Goal: Information Seeking & Learning: Learn about a topic

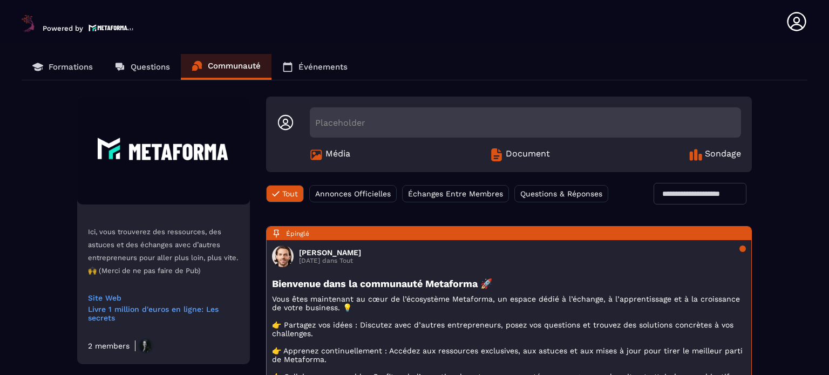
click at [86, 69] on p "Formations" at bounding box center [71, 67] width 44 height 10
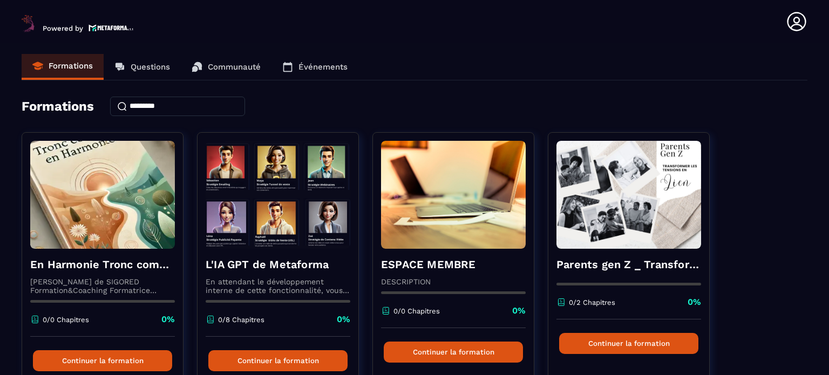
click at [551, 80] on div "Formations Questions Communauté Événements" at bounding box center [415, 67] width 786 height 26
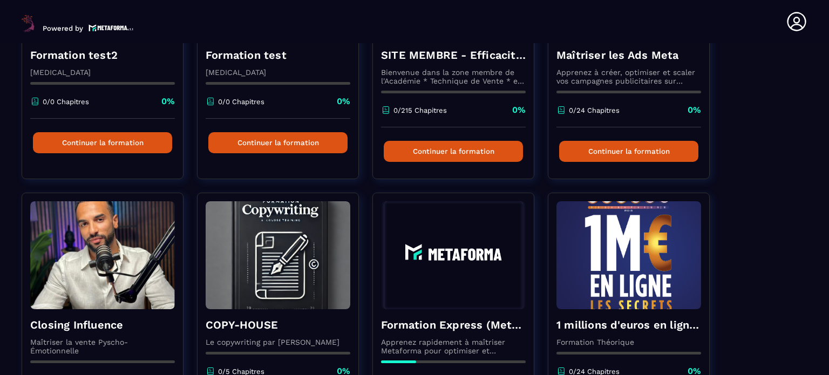
scroll to position [867, 0]
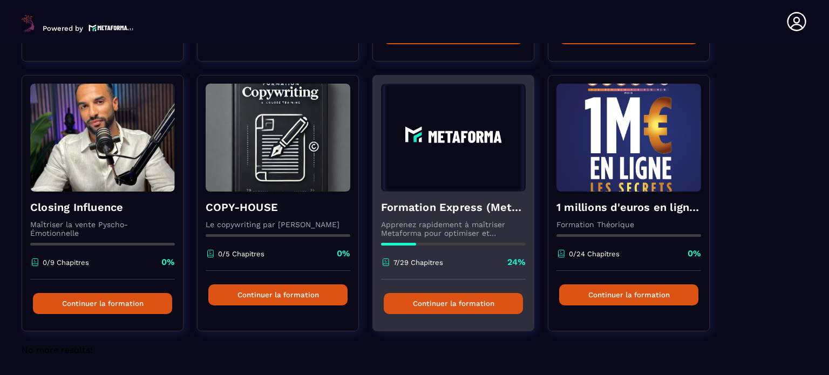
click at [455, 308] on button "Continuer la formation" at bounding box center [453, 303] width 139 height 21
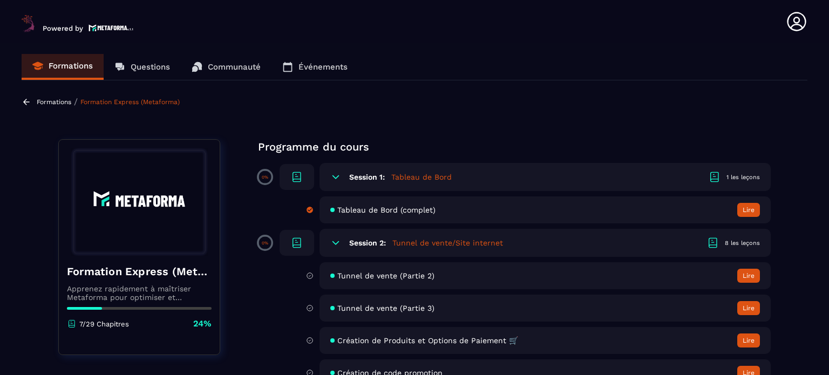
click at [475, 148] on p "Programme du cours" at bounding box center [514, 146] width 513 height 15
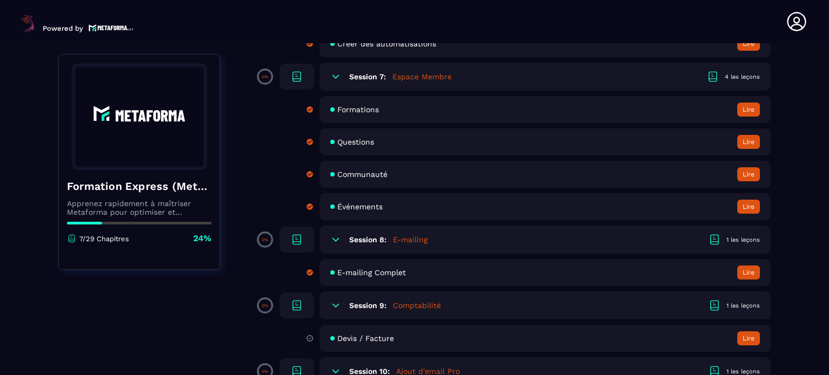
scroll to position [950, 0]
click at [818, 150] on section "Formations Questions Communauté Événements Formations / Formation Express (Meta…" at bounding box center [414, 211] width 829 height 336
